Goal: Task Accomplishment & Management: Complete application form

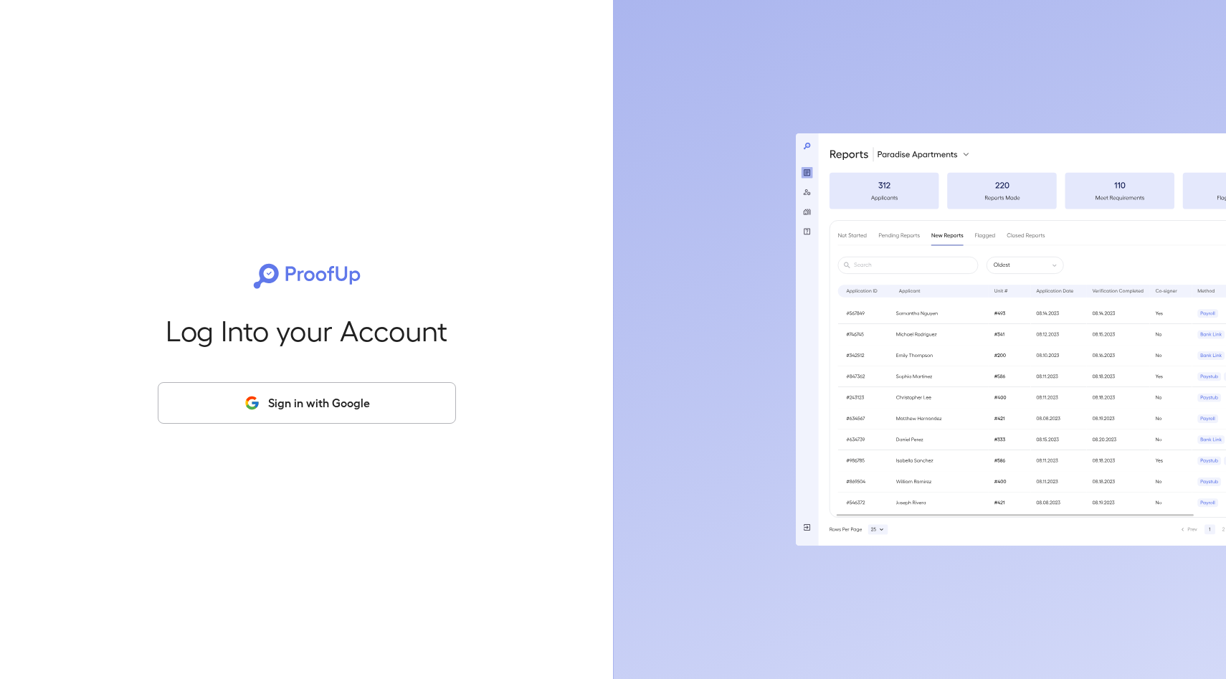
click at [417, 416] on button "Sign in with Google" at bounding box center [307, 403] width 298 height 42
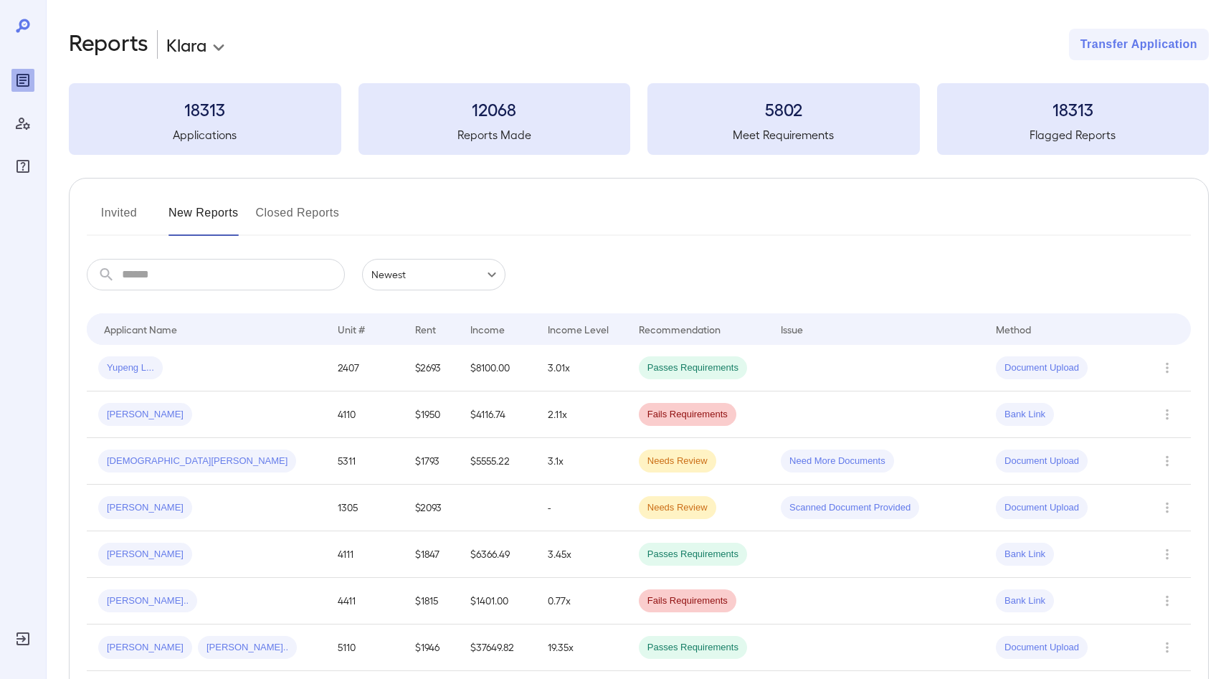
click at [128, 216] on button "Invited" at bounding box center [119, 218] width 65 height 34
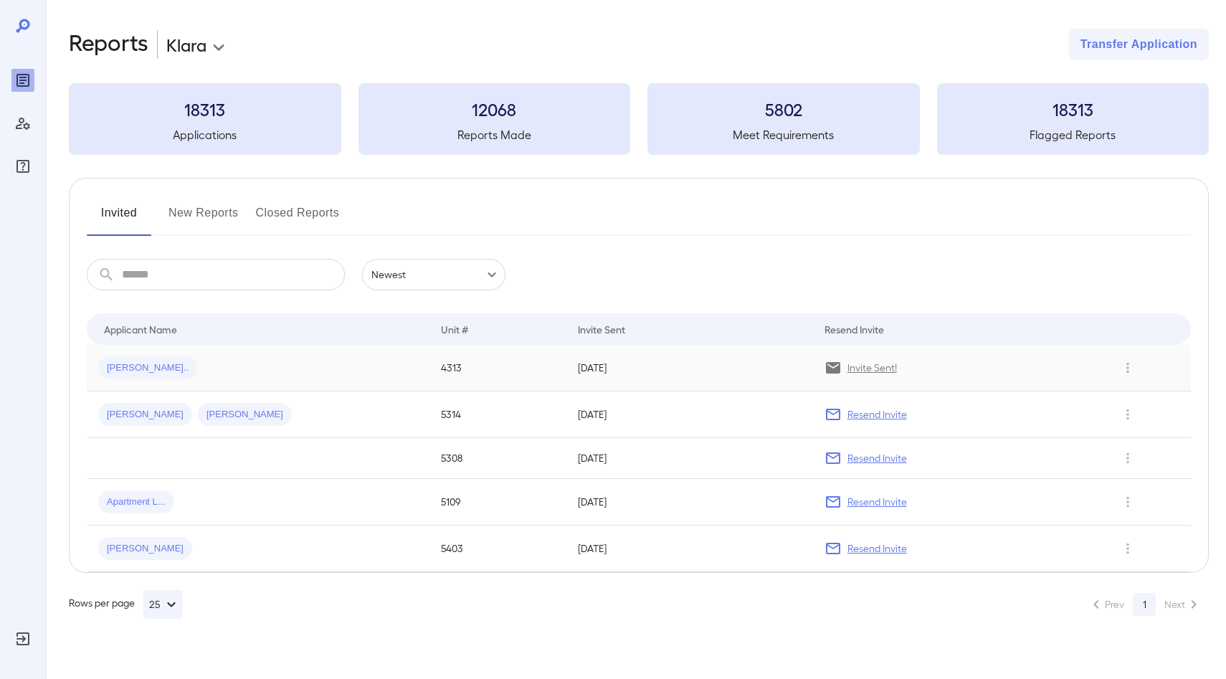
click at [338, 354] on td "[PERSON_NAME].." at bounding box center [258, 368] width 343 height 47
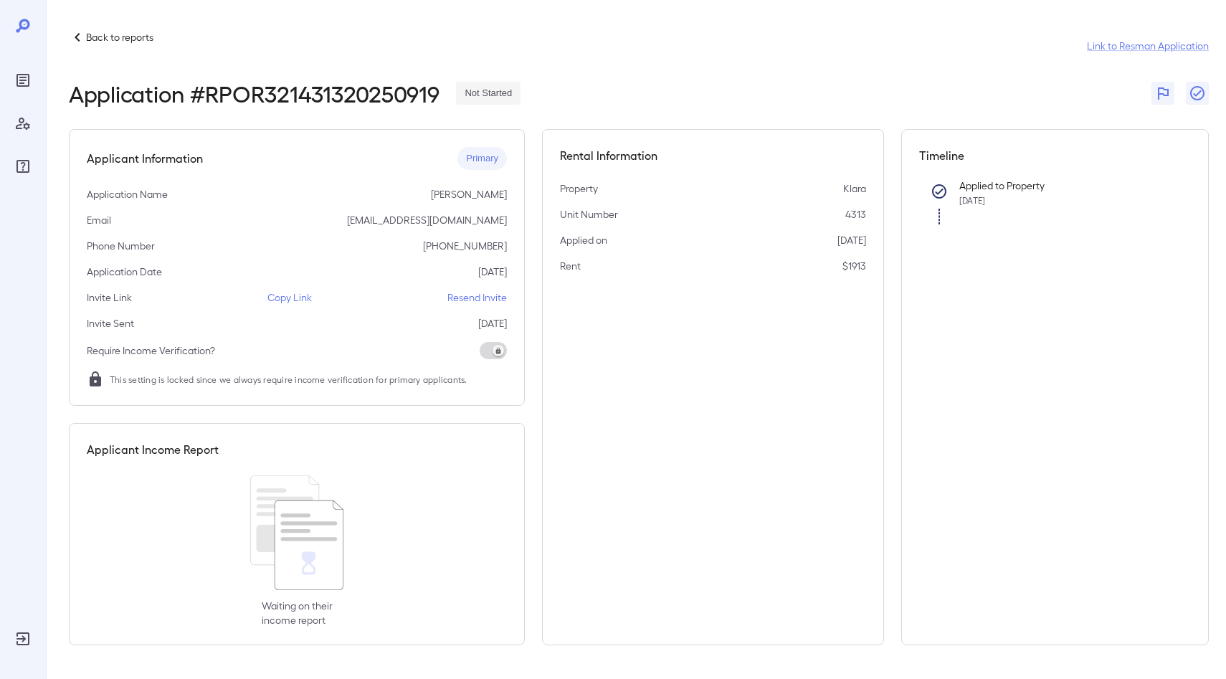
click at [79, 37] on icon at bounding box center [77, 37] width 17 height 17
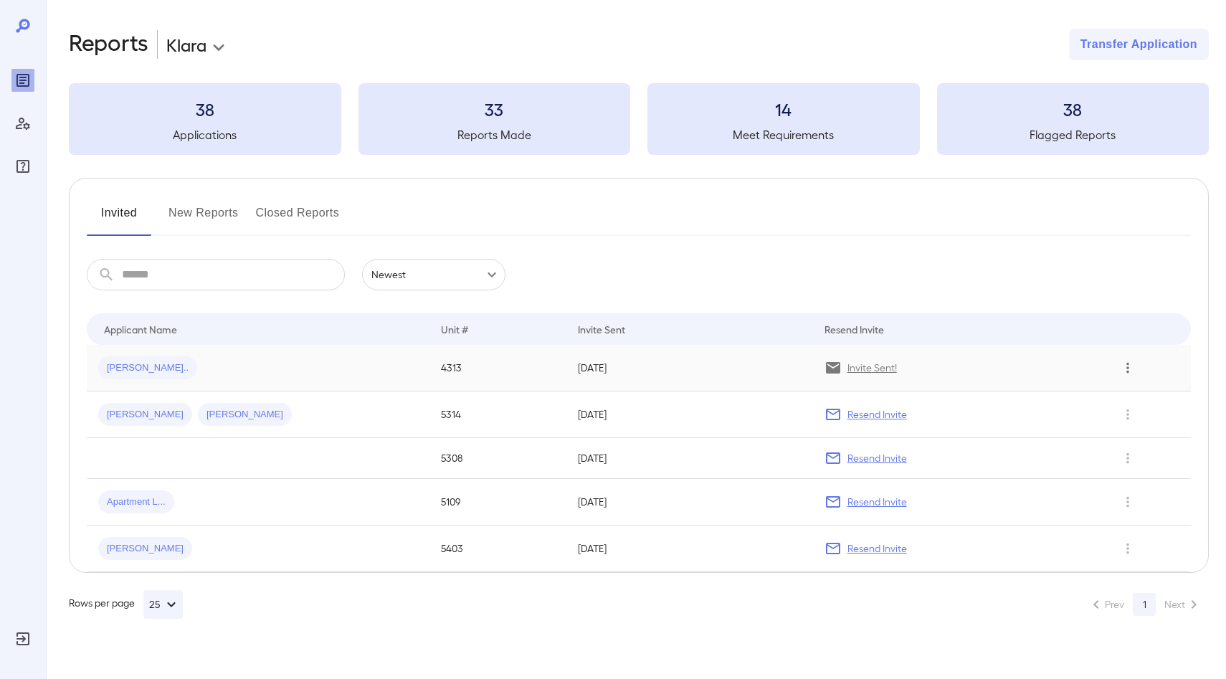
click at [1130, 370] on icon "Row Actions" at bounding box center [1128, 367] width 16 height 17
click at [138, 359] on div at bounding box center [613, 339] width 1226 height 679
click at [1126, 371] on icon "Row Actions" at bounding box center [1127, 368] width 3 height 11
click at [1145, 396] on li "View Application" at bounding box center [1157, 396] width 113 height 23
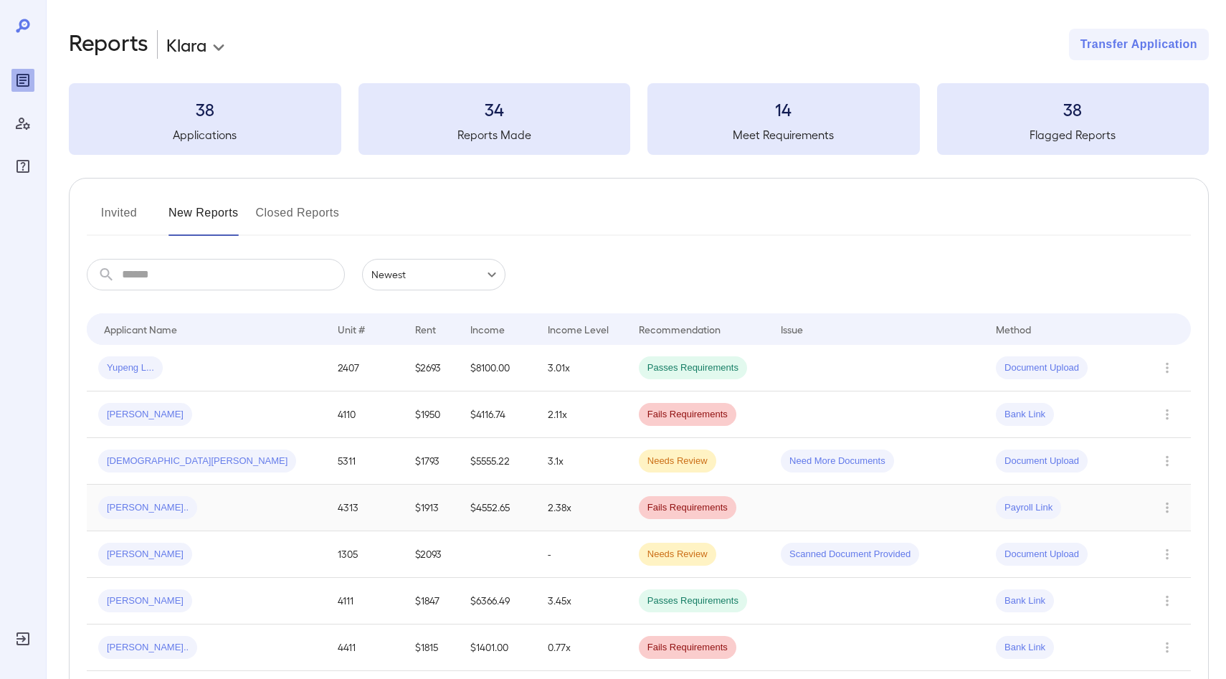
click at [132, 508] on span "Felix T..." at bounding box center [147, 508] width 99 height 14
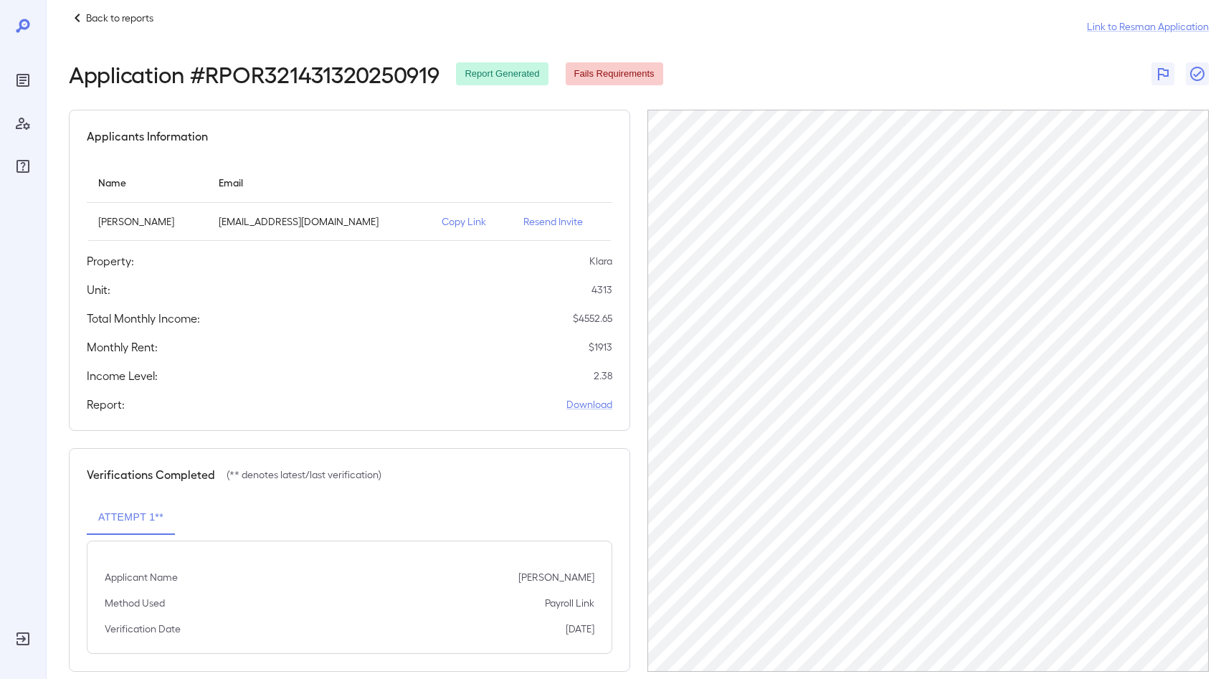
scroll to position [41, 0]
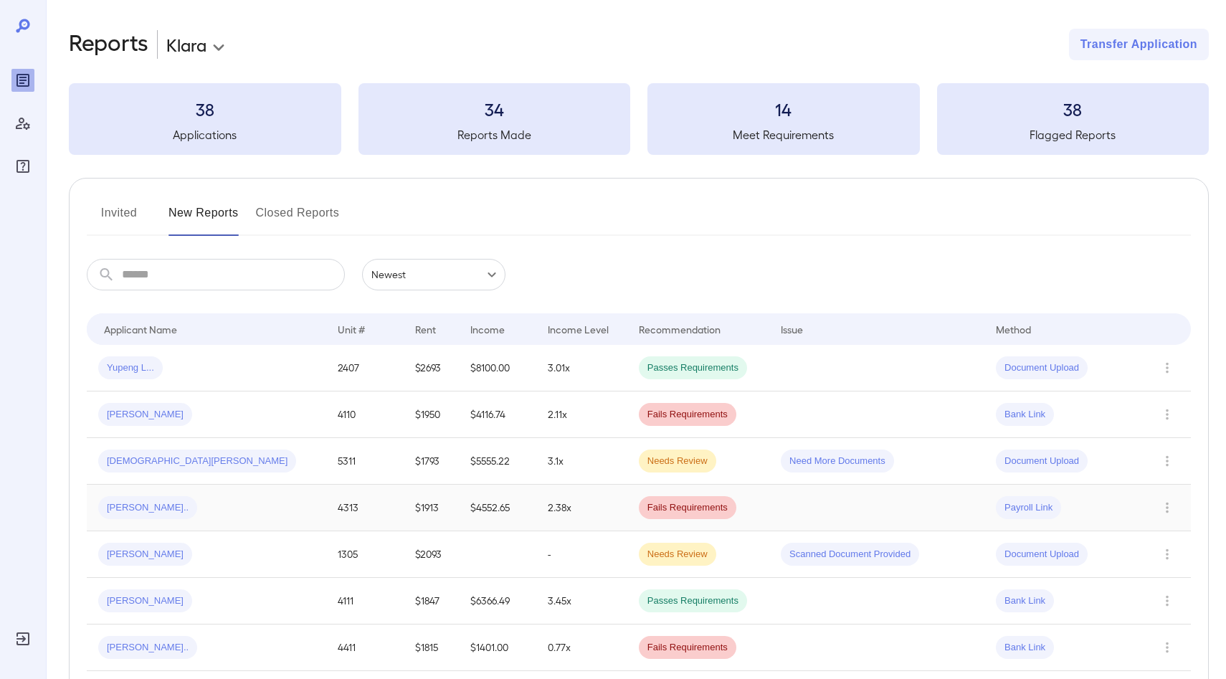
click at [128, 505] on span "Felix T..." at bounding box center [147, 508] width 99 height 14
click at [125, 505] on span "[PERSON_NAME].." at bounding box center [147, 508] width 99 height 14
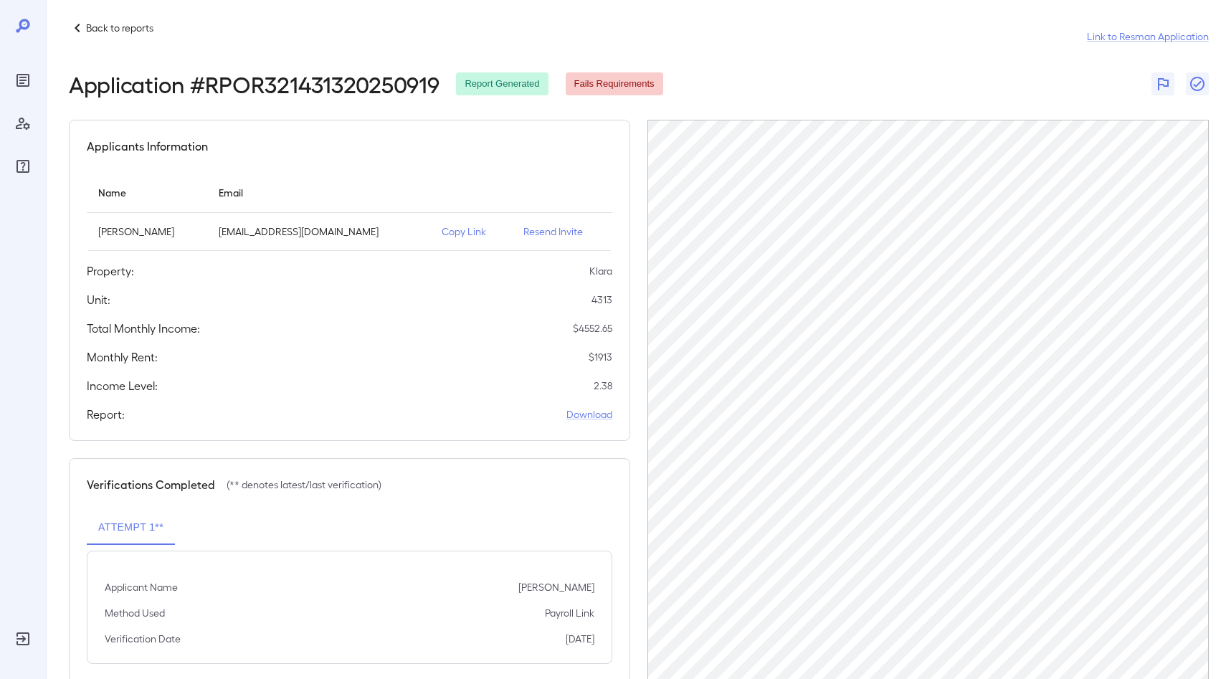
scroll to position [41, 0]
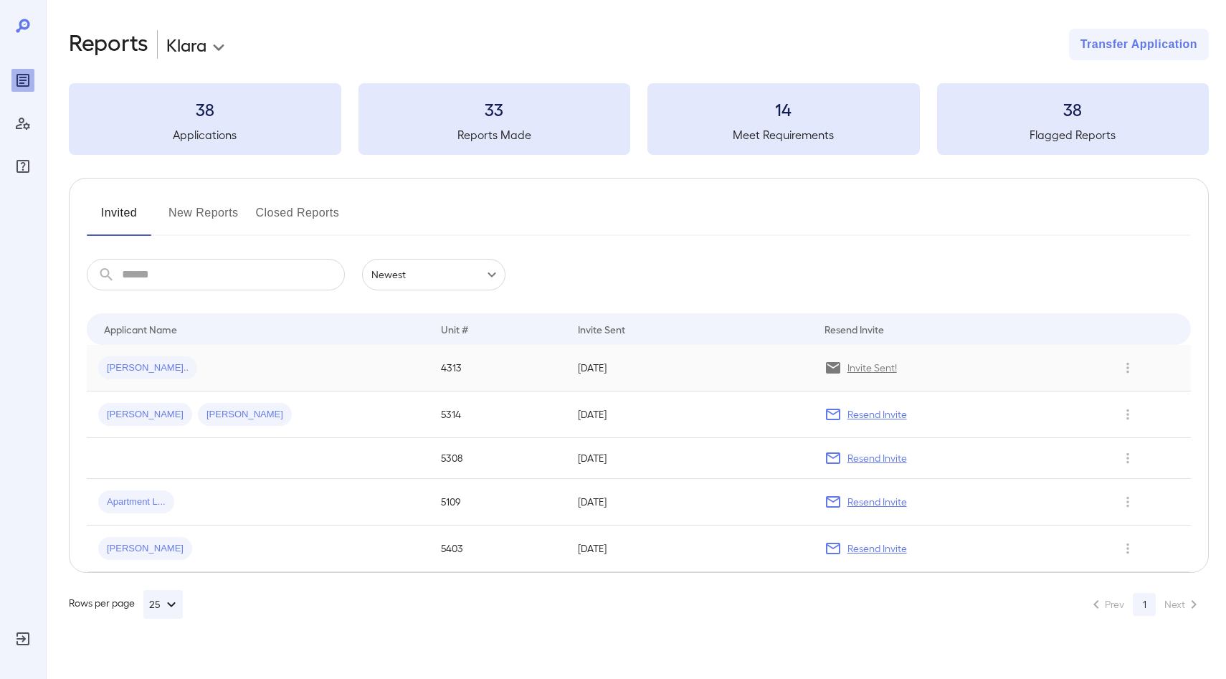
click at [141, 360] on div "Felix T..." at bounding box center [147, 367] width 99 height 23
